Goal: Task Accomplishment & Management: Manage account settings

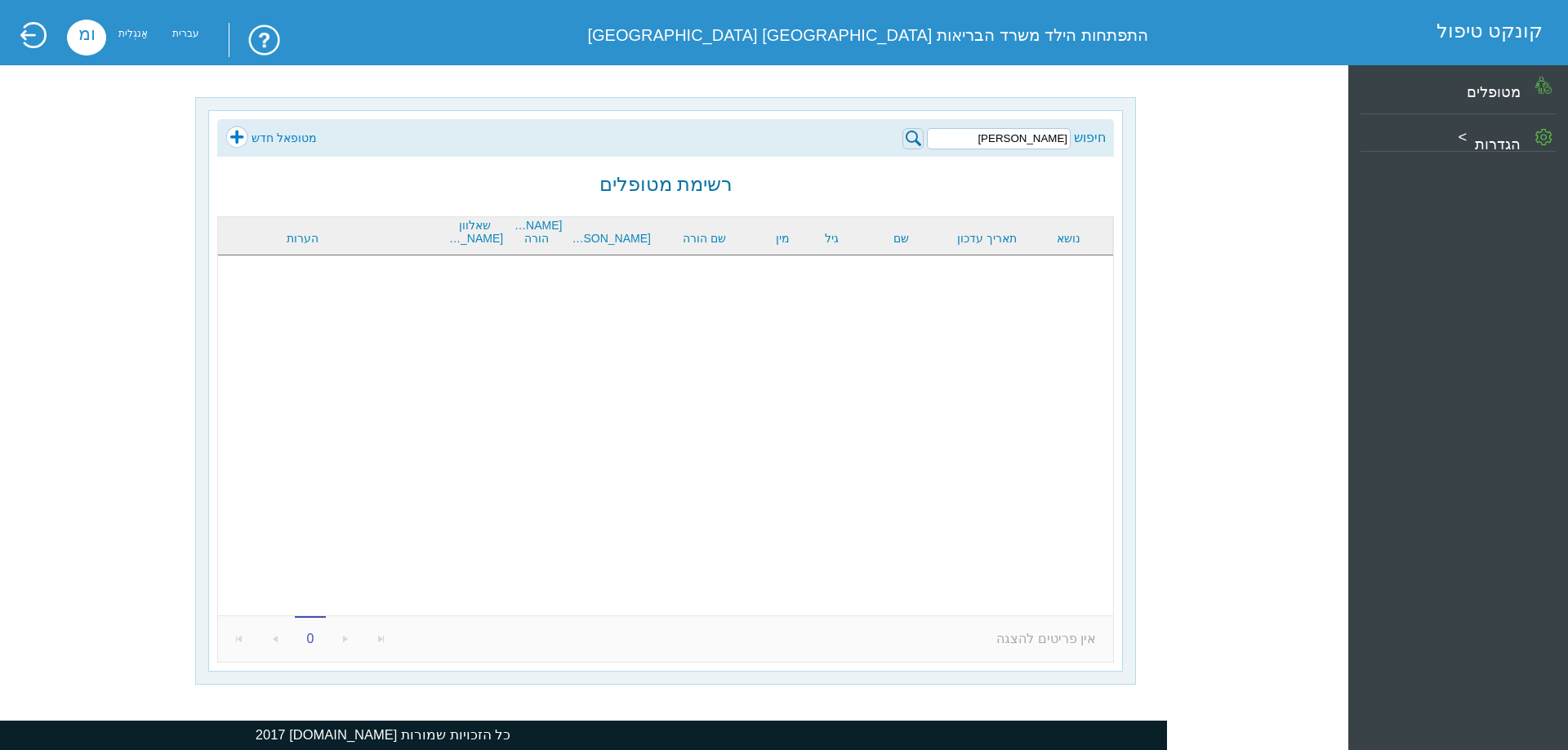
drag, startPoint x: 1017, startPoint y: 133, endPoint x: 1092, endPoint y: 130, distance: 75.1
click at [1096, 136] on div "חיפוש לביא ליבי" at bounding box center [1004, 138] width 204 height 24
type input "בן זקן נאיה"
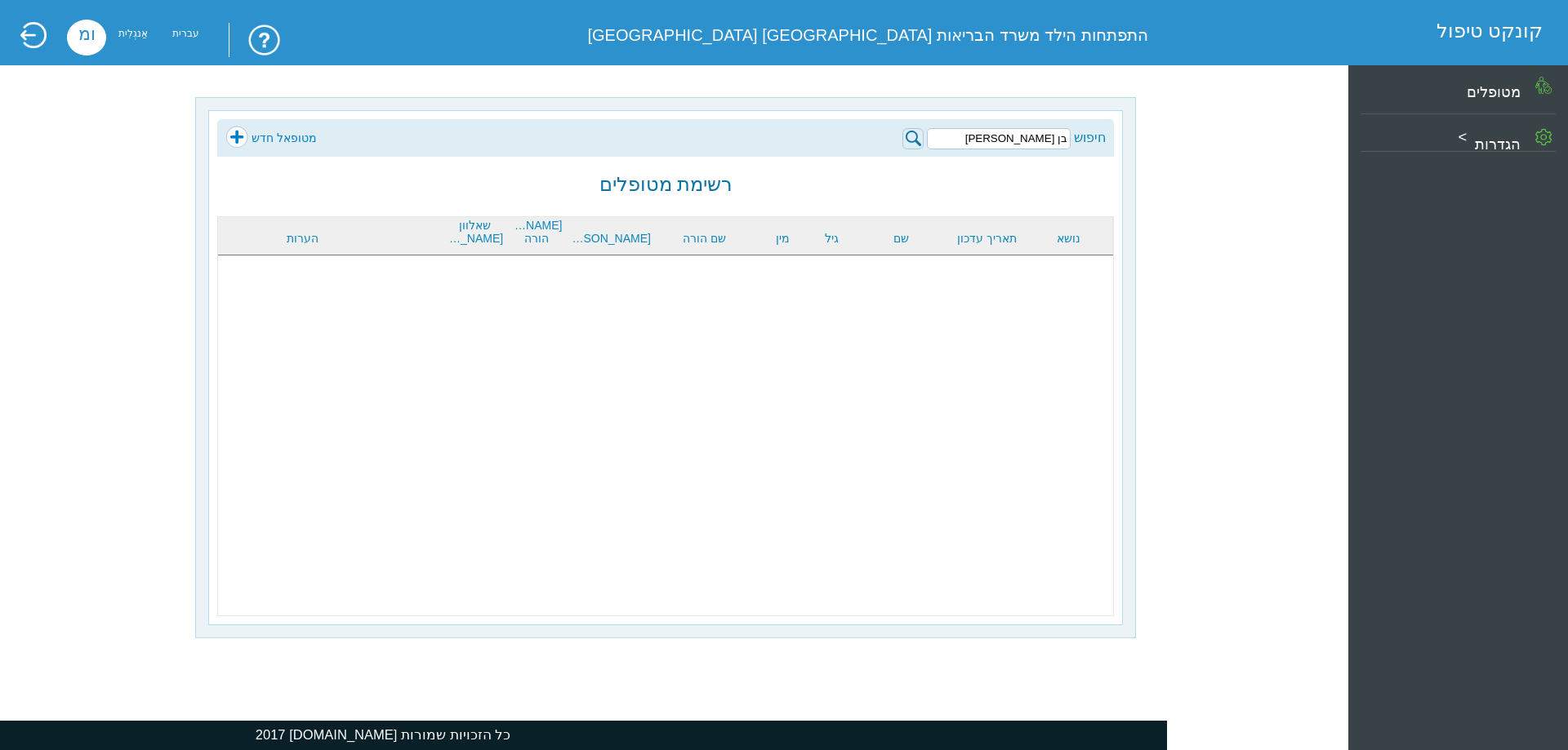
click at [913, 140] on img at bounding box center [912, 138] width 21 height 21
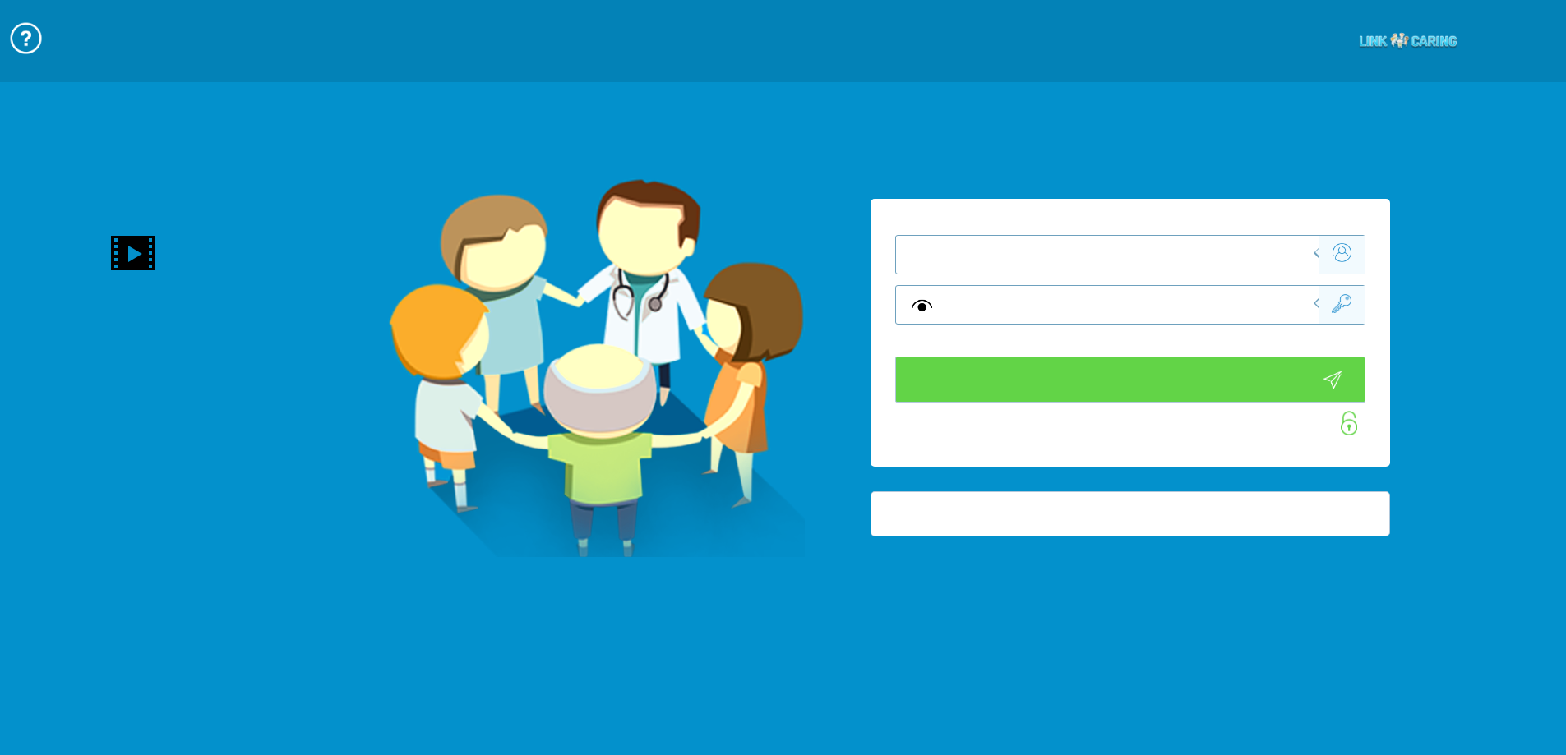
type input "התחבר עכשיו"
type input "עדיין לא? צור חשבון!"
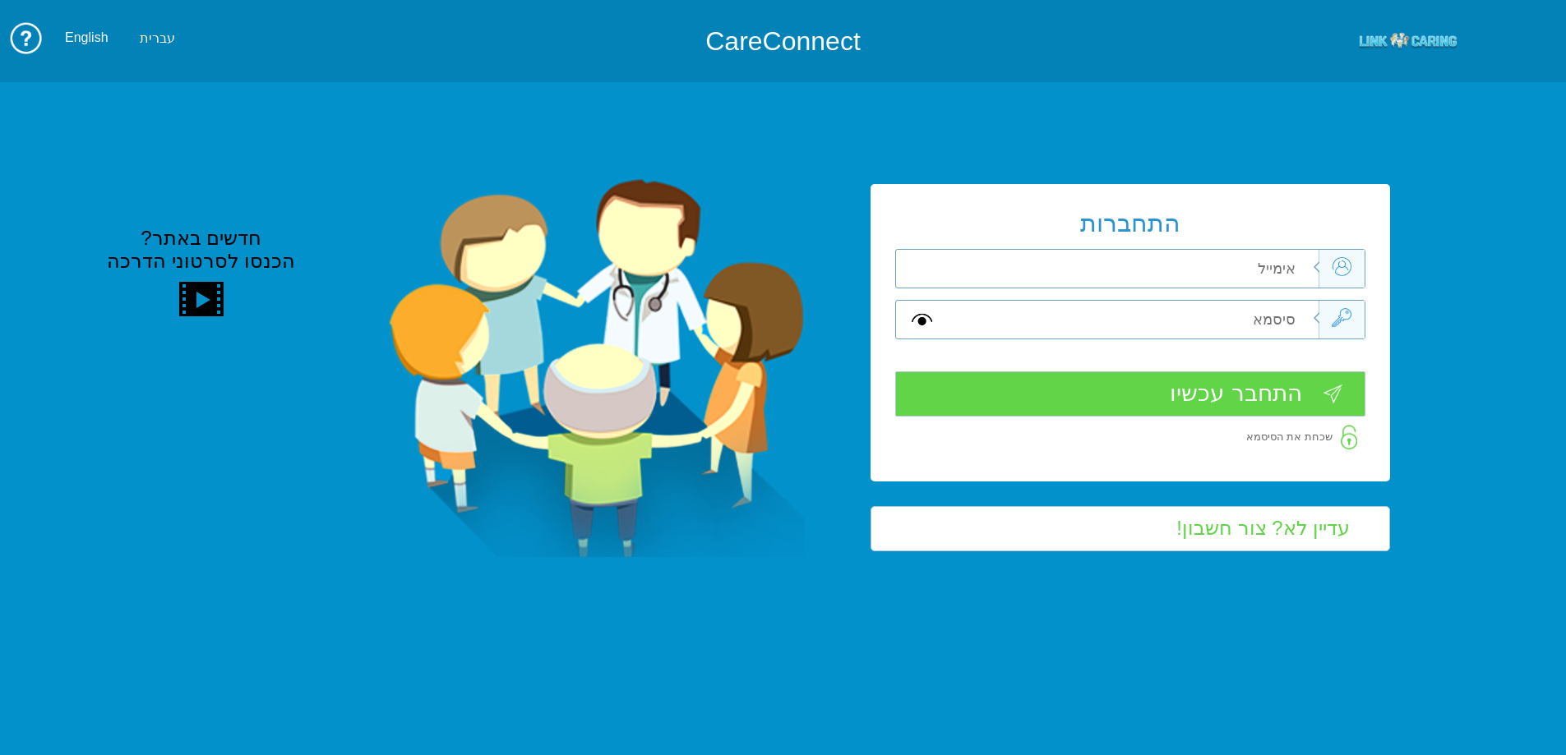
click at [1057, 255] on input "text" at bounding box center [1132, 269] width 371 height 38
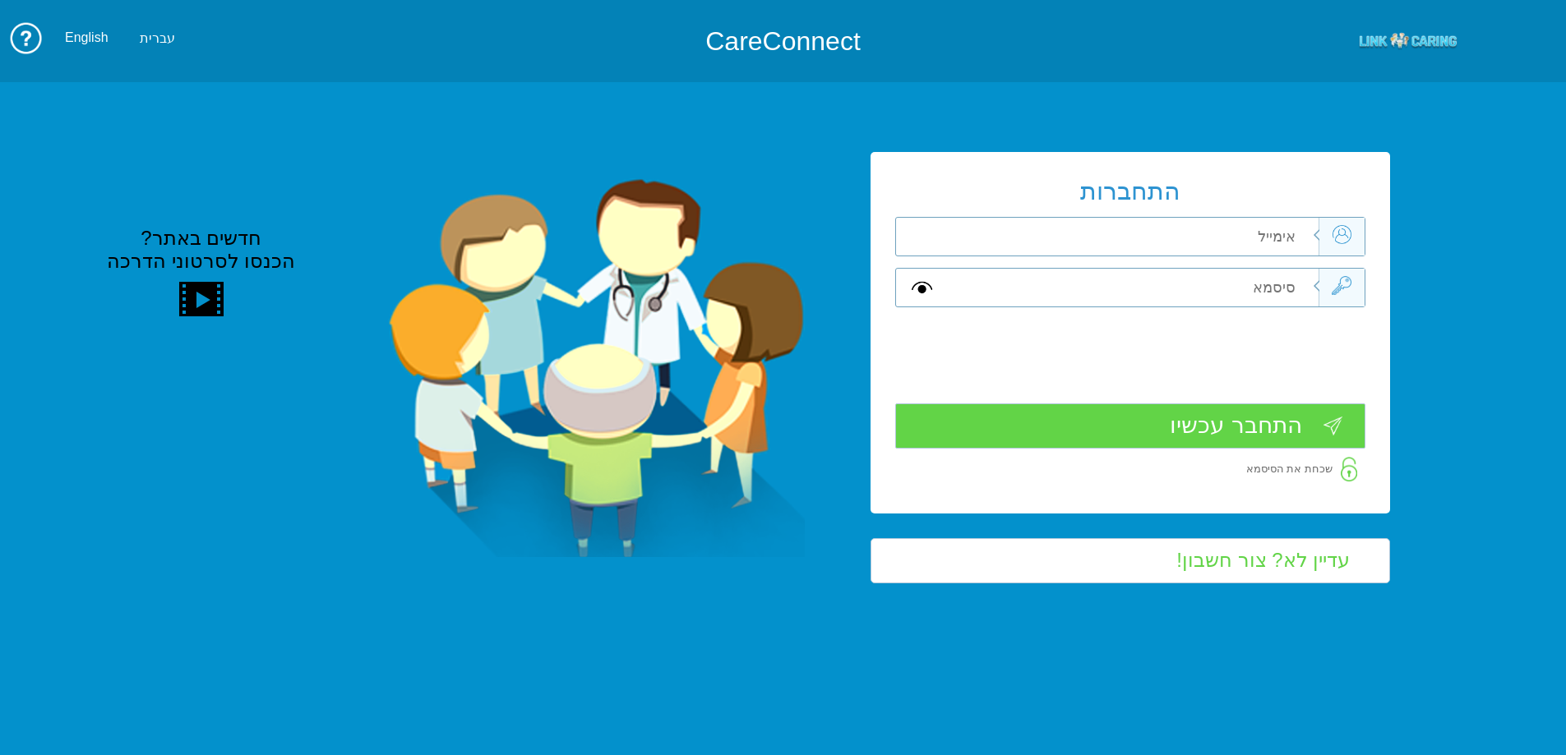
click at [1149, 272] on input "text" at bounding box center [1132, 288] width 371 height 38
click at [1240, 238] on input "text" at bounding box center [1132, 237] width 371 height 38
type input "ה"
type input "[PERSON_NAME][EMAIL_ADDRESS][DOMAIN_NAME]"
click at [1216, 275] on input "text" at bounding box center [1132, 288] width 371 height 38
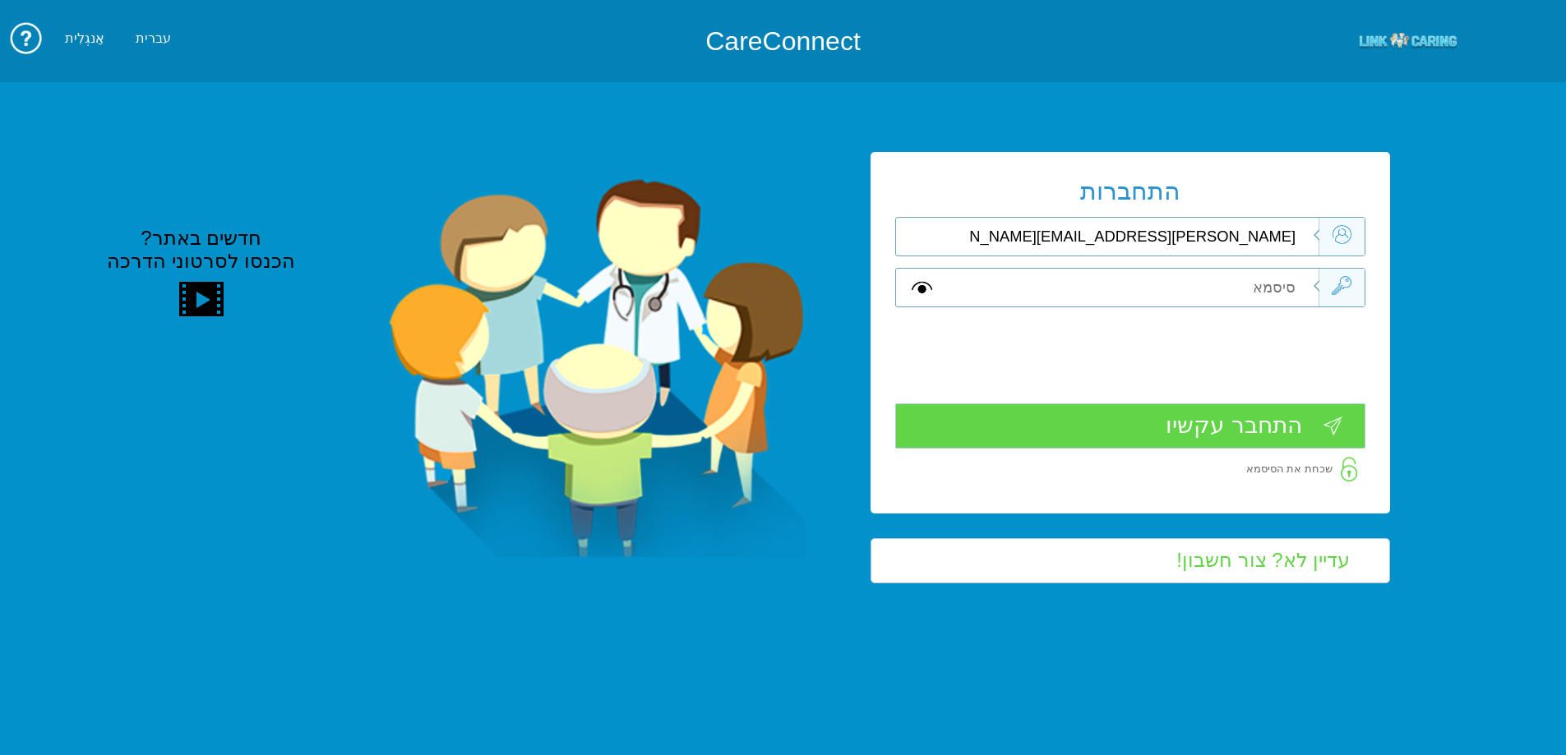
type input "V"
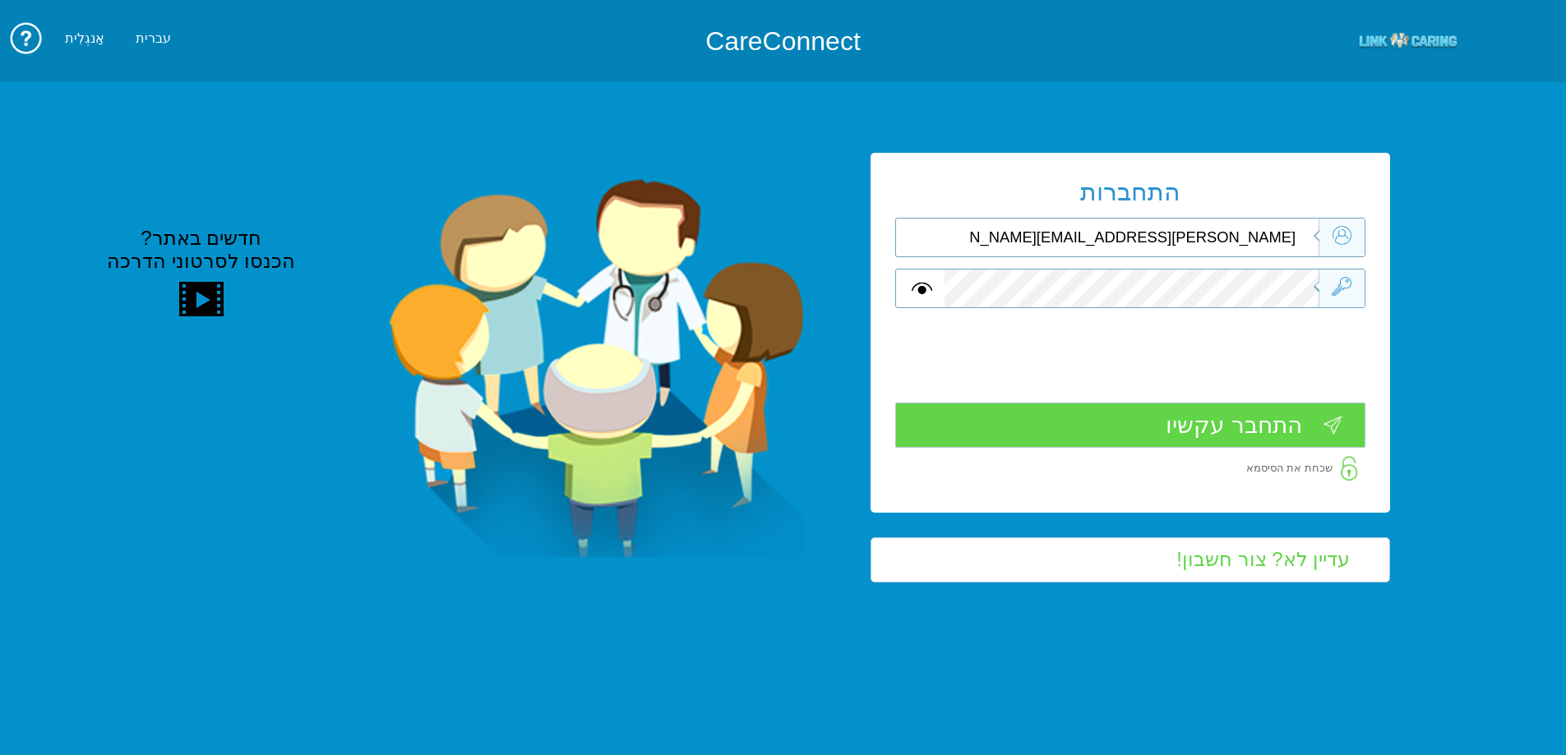
click at [1183, 427] on input "התחבר עקשיו" at bounding box center [1130, 425] width 470 height 45
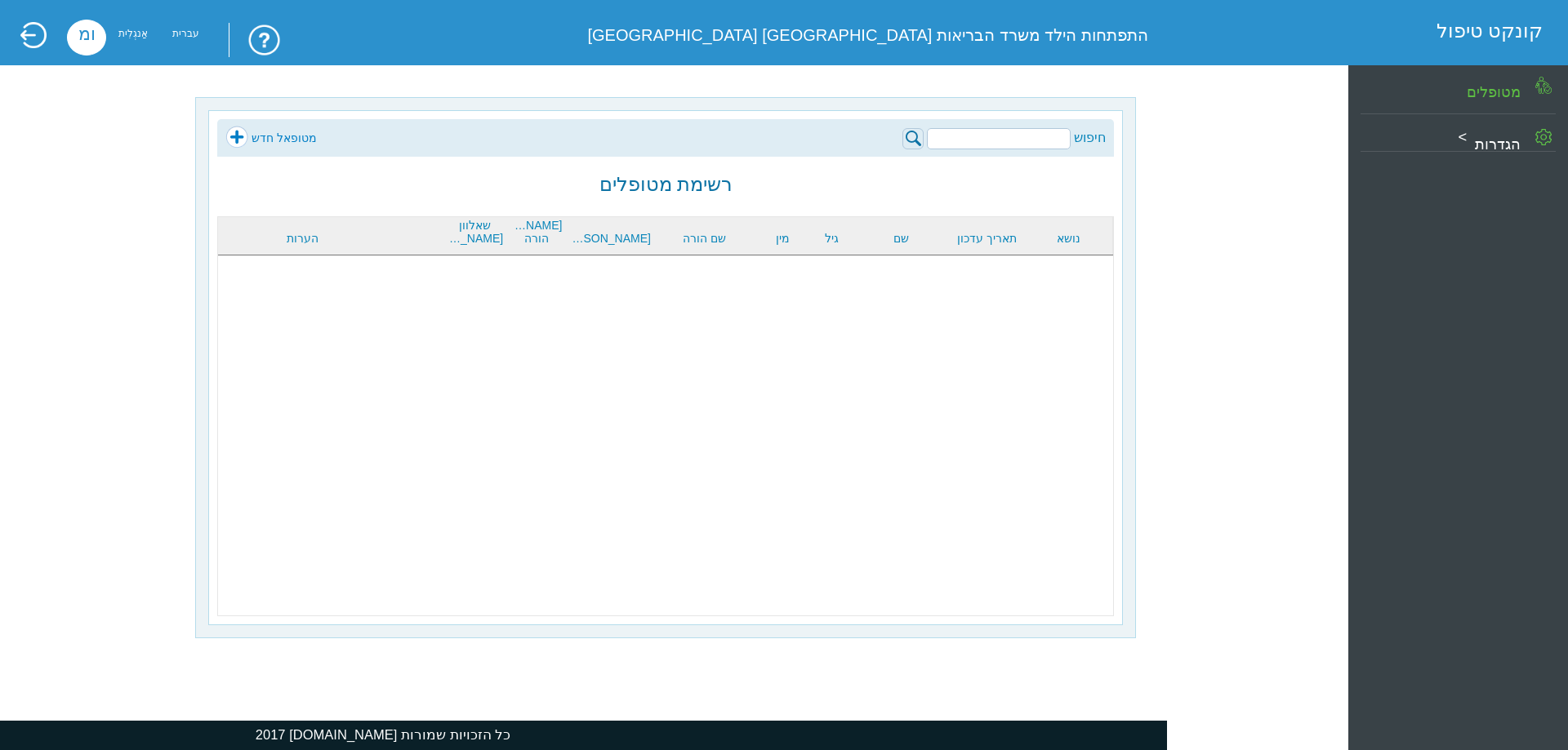
click at [988, 135] on input "search" at bounding box center [999, 138] width 144 height 21
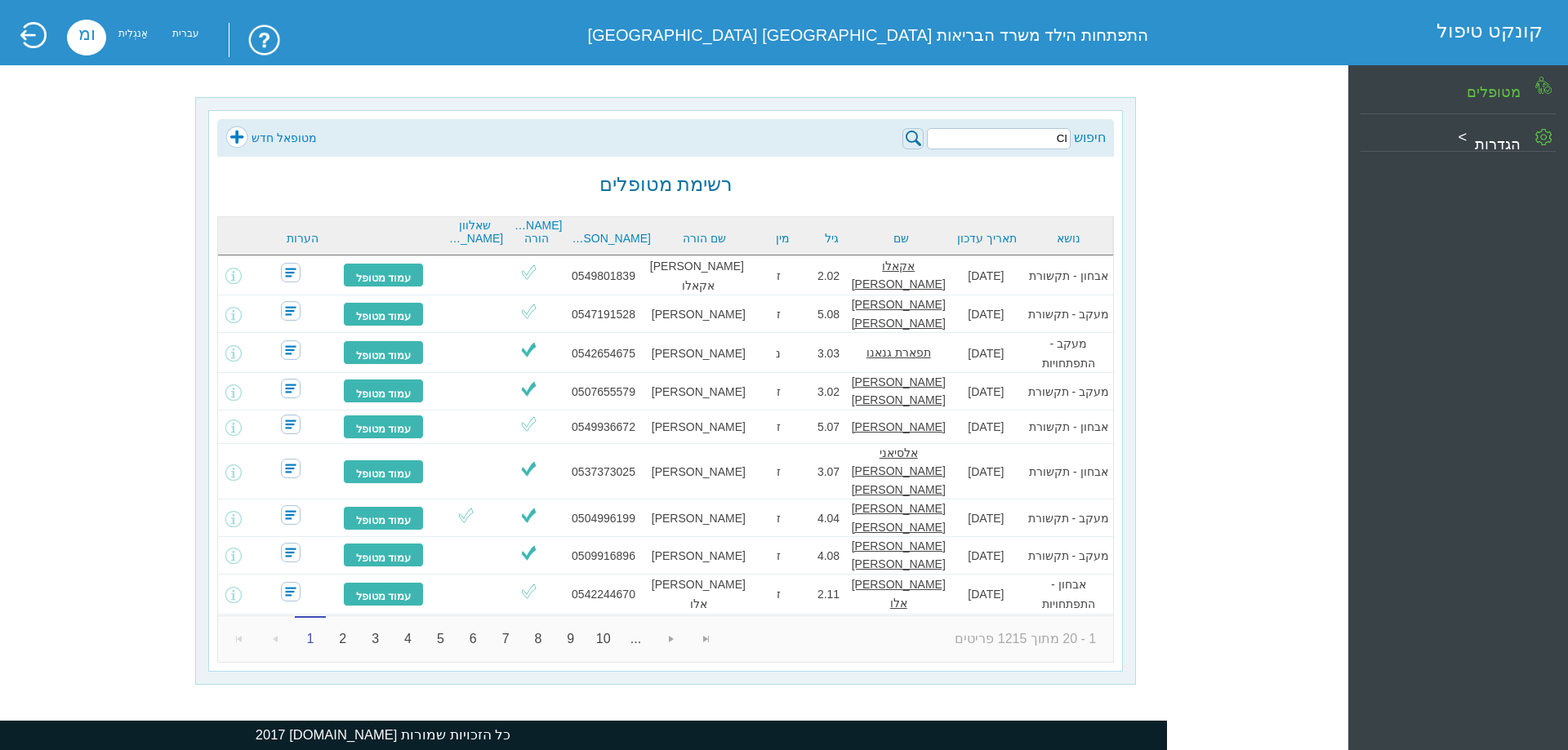
type input "C"
type input "c"
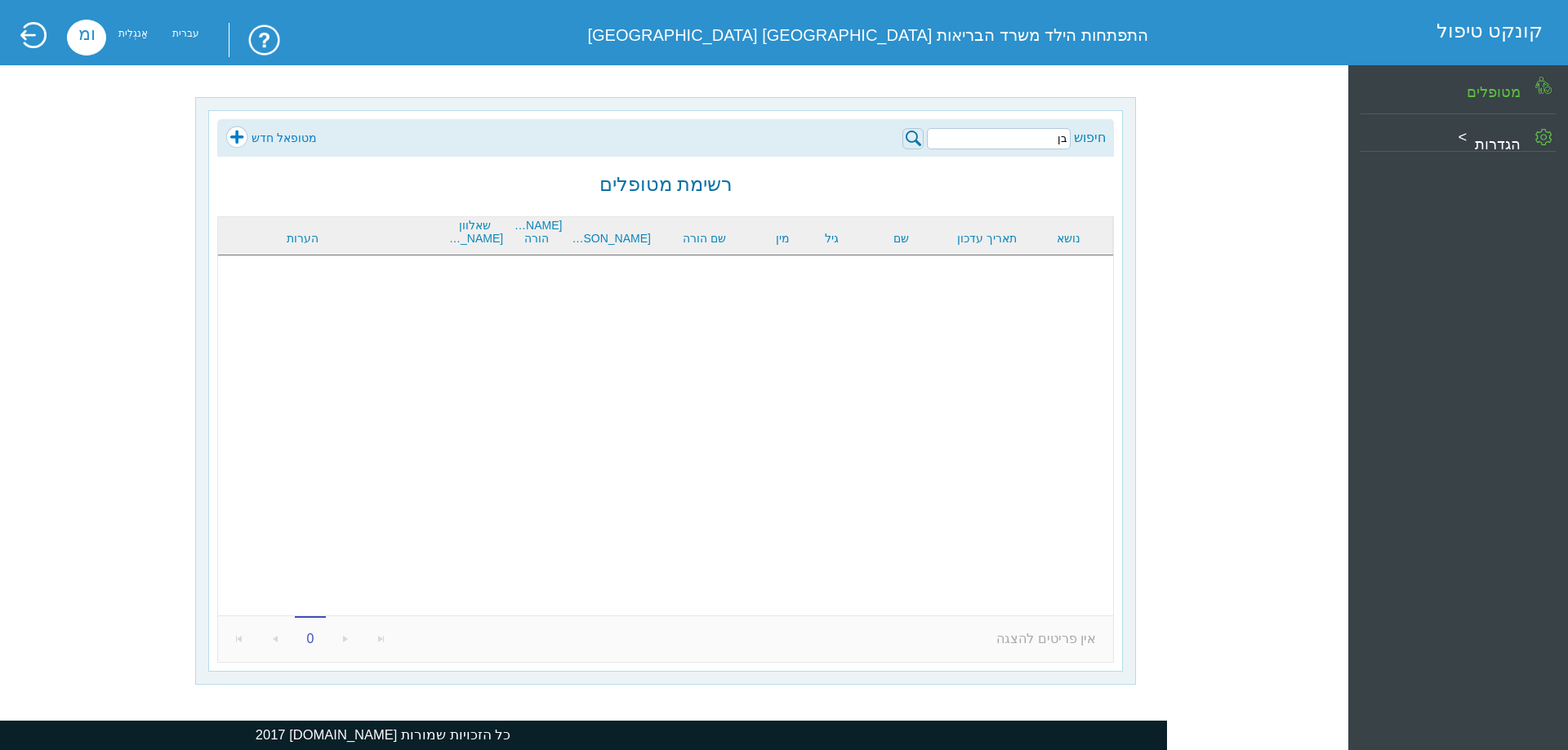
type input "ב"
type input "נאיה"
click at [918, 140] on img at bounding box center [912, 138] width 21 height 21
